Goal: Task Accomplishment & Management: Use online tool/utility

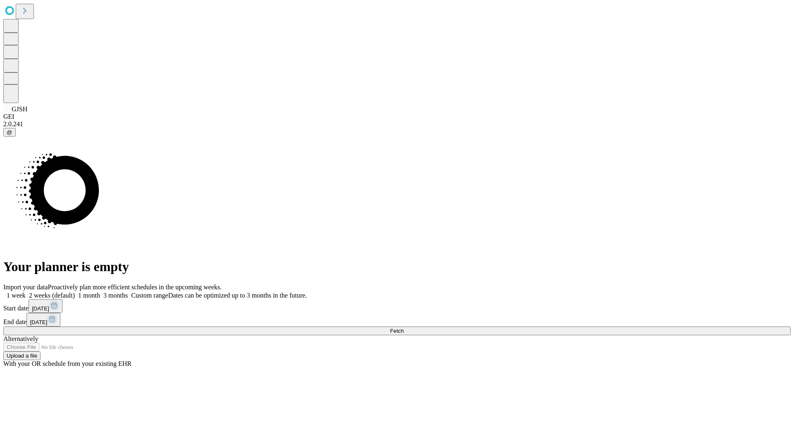
click at [404, 327] on span "Fetch" at bounding box center [397, 330] width 14 height 6
